Goal: Transaction & Acquisition: Purchase product/service

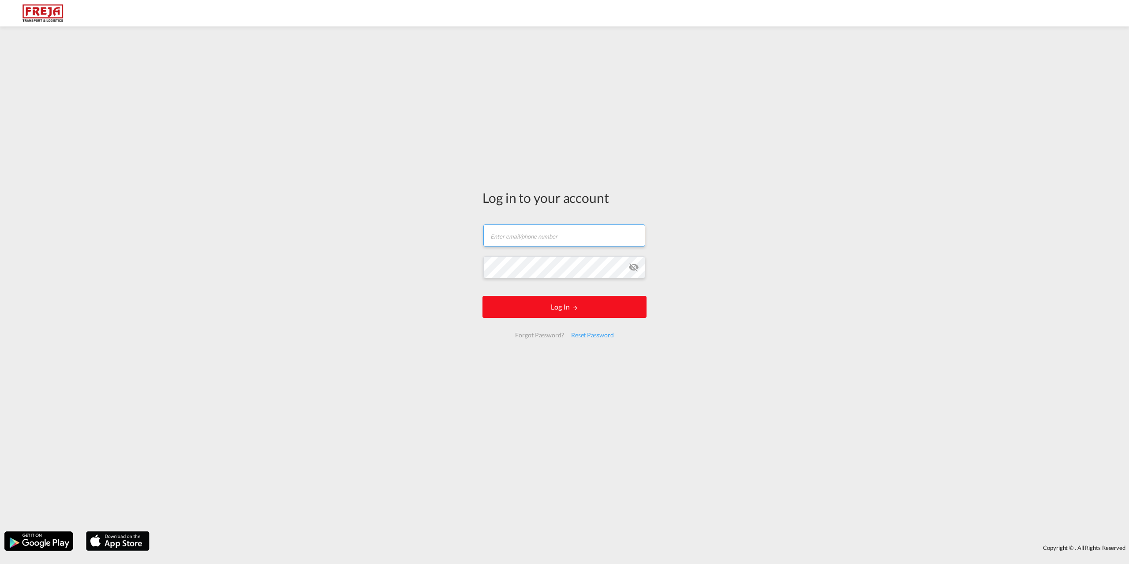
type input "[EMAIL_ADDRESS][DOMAIN_NAME]"
click at [589, 310] on button "Log In" at bounding box center [565, 307] width 164 height 22
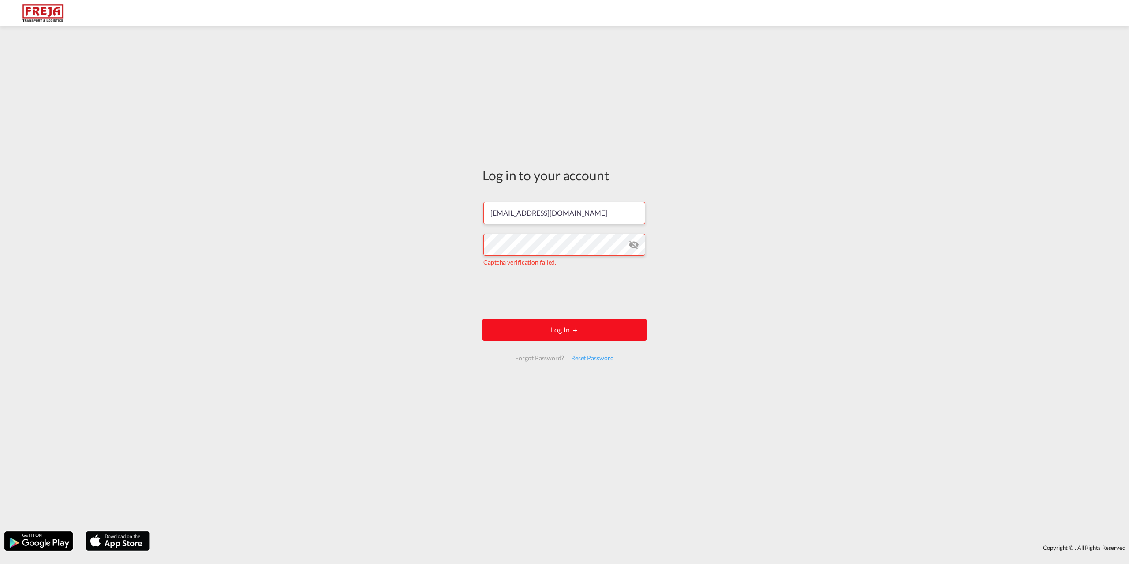
click at [542, 333] on button "Log In" at bounding box center [565, 330] width 164 height 22
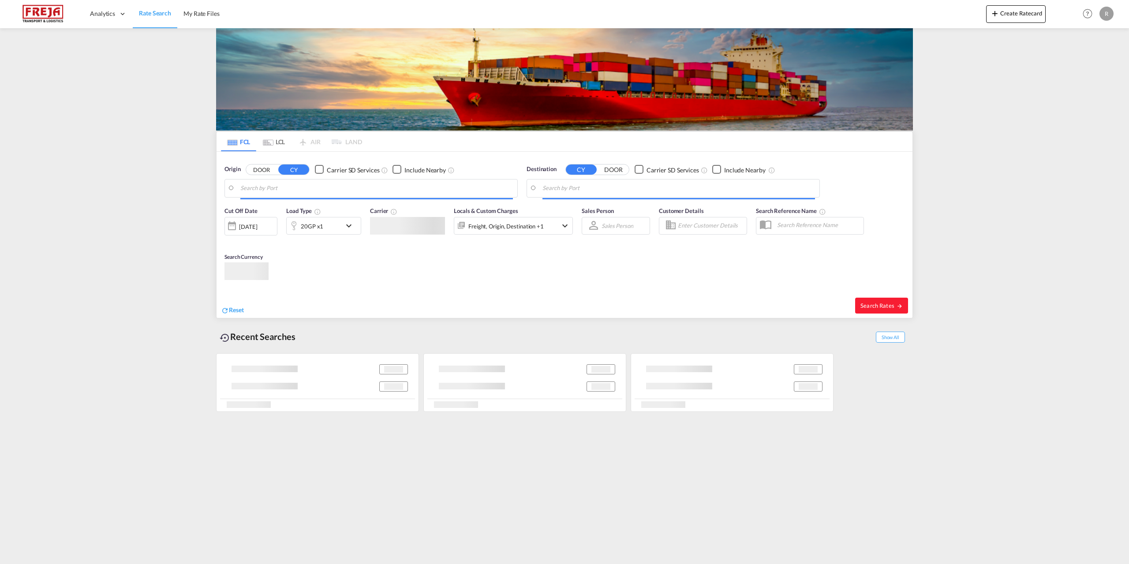
type input "[GEOGRAPHIC_DATA], [GEOGRAPHIC_DATA], [GEOGRAPHIC_DATA]"
type input "[GEOGRAPHIC_DATA] ([GEOGRAPHIC_DATA]), [GEOGRAPHIC_DATA]"
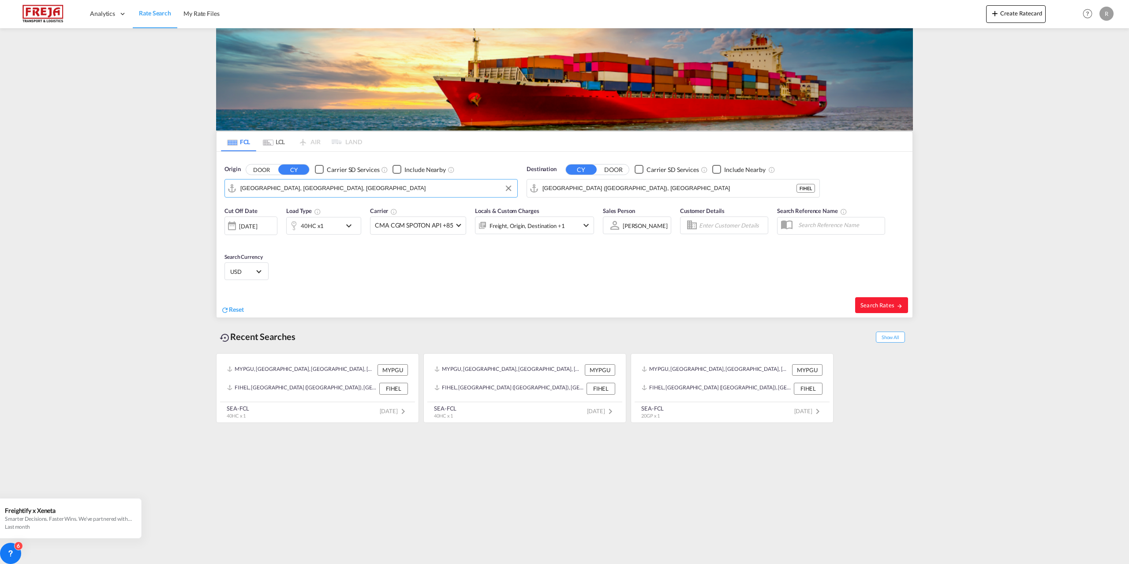
click at [323, 194] on input "[GEOGRAPHIC_DATA], [GEOGRAPHIC_DATA], [GEOGRAPHIC_DATA]" at bounding box center [376, 188] width 273 height 13
click at [269, 206] on div "Raumo ( [GEOGRAPHIC_DATA] ) [GEOGRAPHIC_DATA] FIRAU" at bounding box center [309, 212] width 168 height 26
type input "Raumo (Rauma), [GEOGRAPHIC_DATA]"
click at [637, 185] on input "[GEOGRAPHIC_DATA] ([GEOGRAPHIC_DATA]), [GEOGRAPHIC_DATA]" at bounding box center [678, 188] width 273 height 13
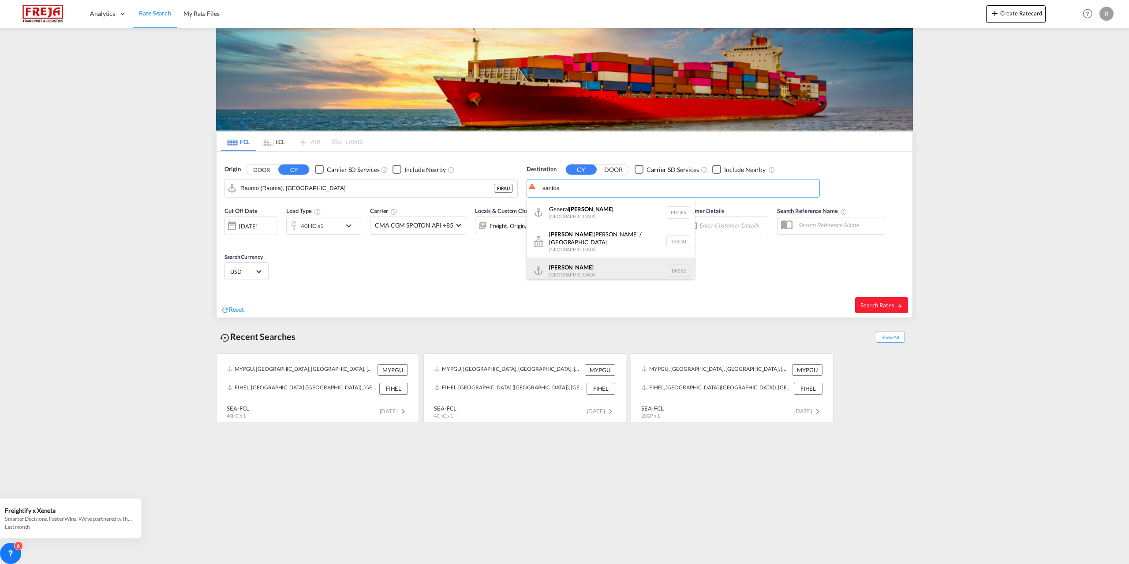
click at [575, 265] on div "[PERSON_NAME] [GEOGRAPHIC_DATA] BRSSZ" at bounding box center [611, 271] width 168 height 26
type input "Santos, BRSSZ"
click at [457, 225] on span at bounding box center [458, 224] width 5 height 5
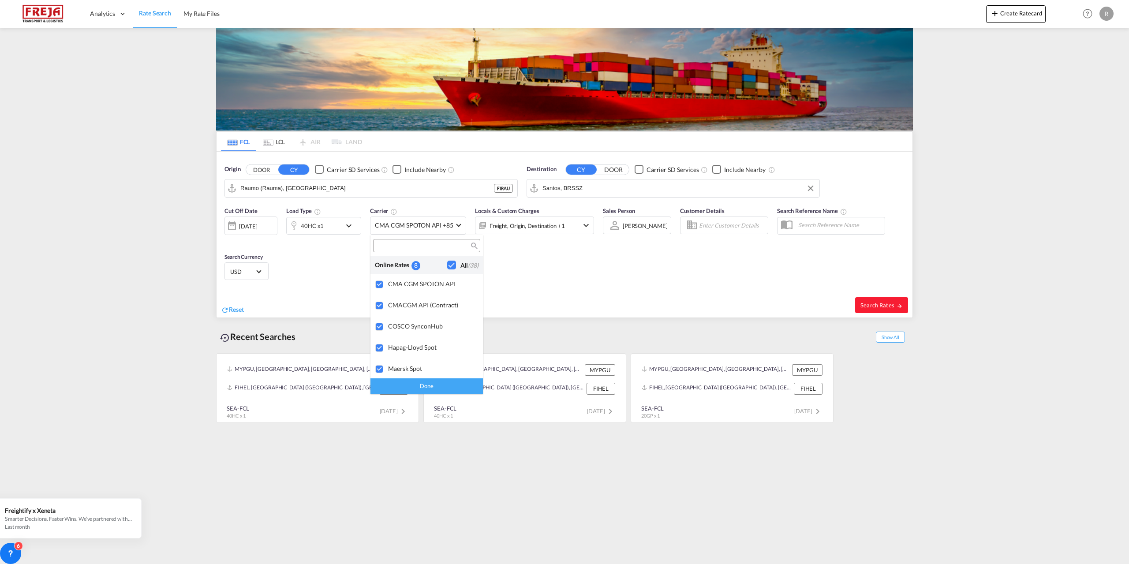
click at [437, 243] on input "search" at bounding box center [423, 246] width 95 height 8
click at [541, 268] on md-backdrop at bounding box center [564, 282] width 1129 height 564
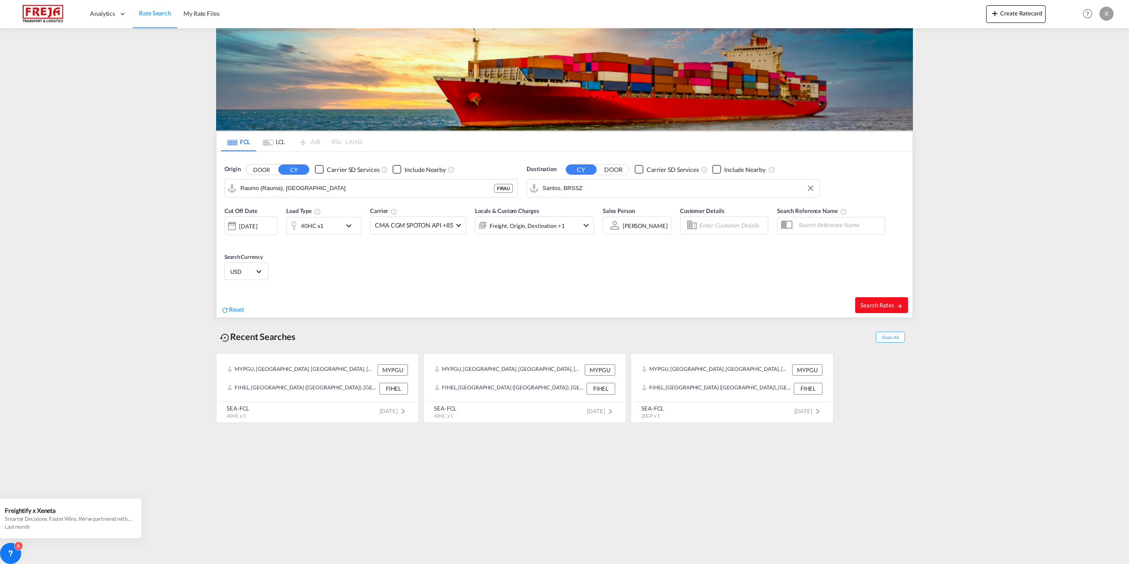
click at [870, 298] on button "Search Rates" at bounding box center [881, 305] width 53 height 16
type input "FIRAU to BRSSZ / [DATE]"
